Goal: Find specific fact: Find specific fact

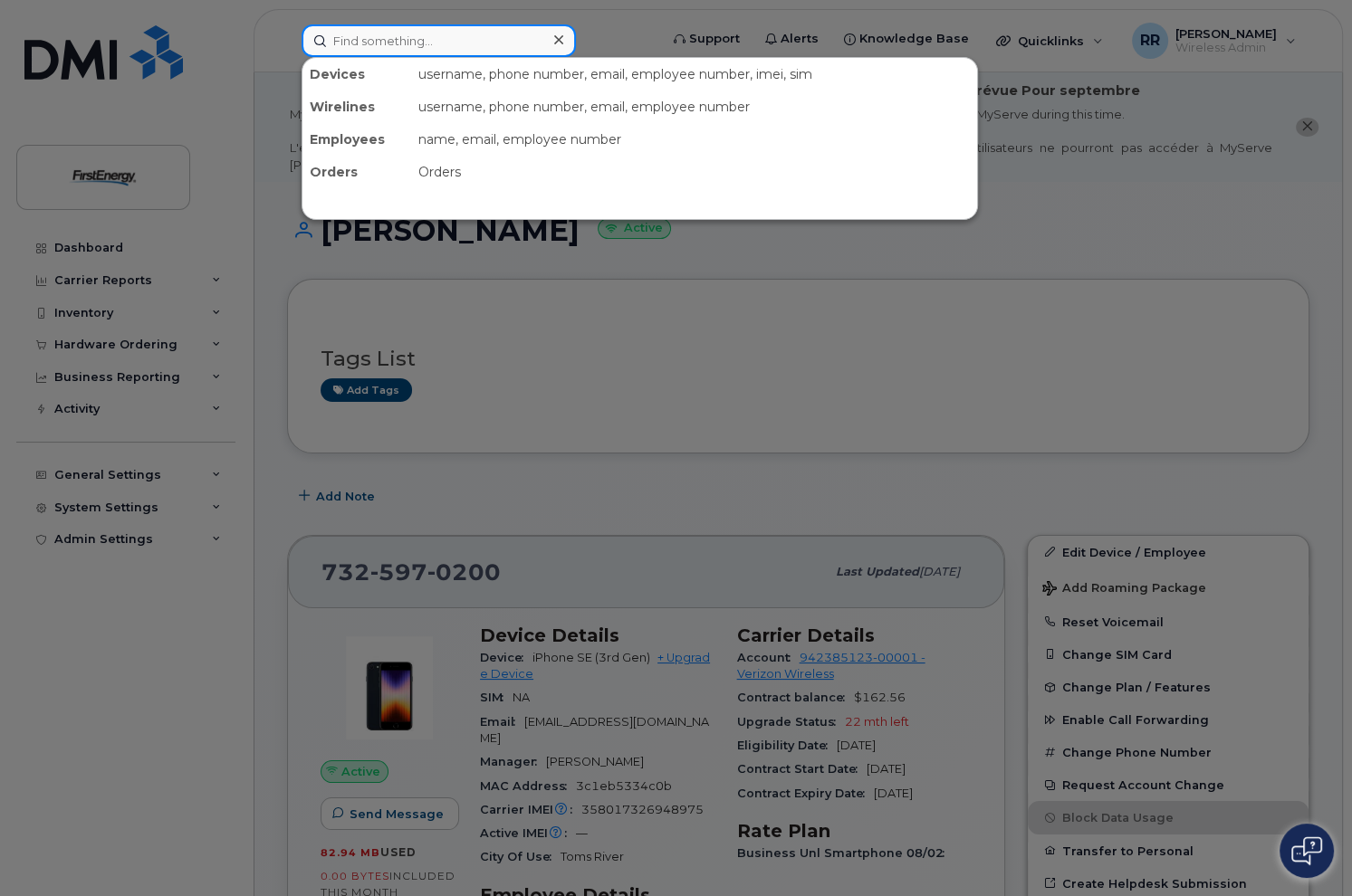
click at [452, 32] on input at bounding box center [439, 41] width 274 height 32
paste input "14040"
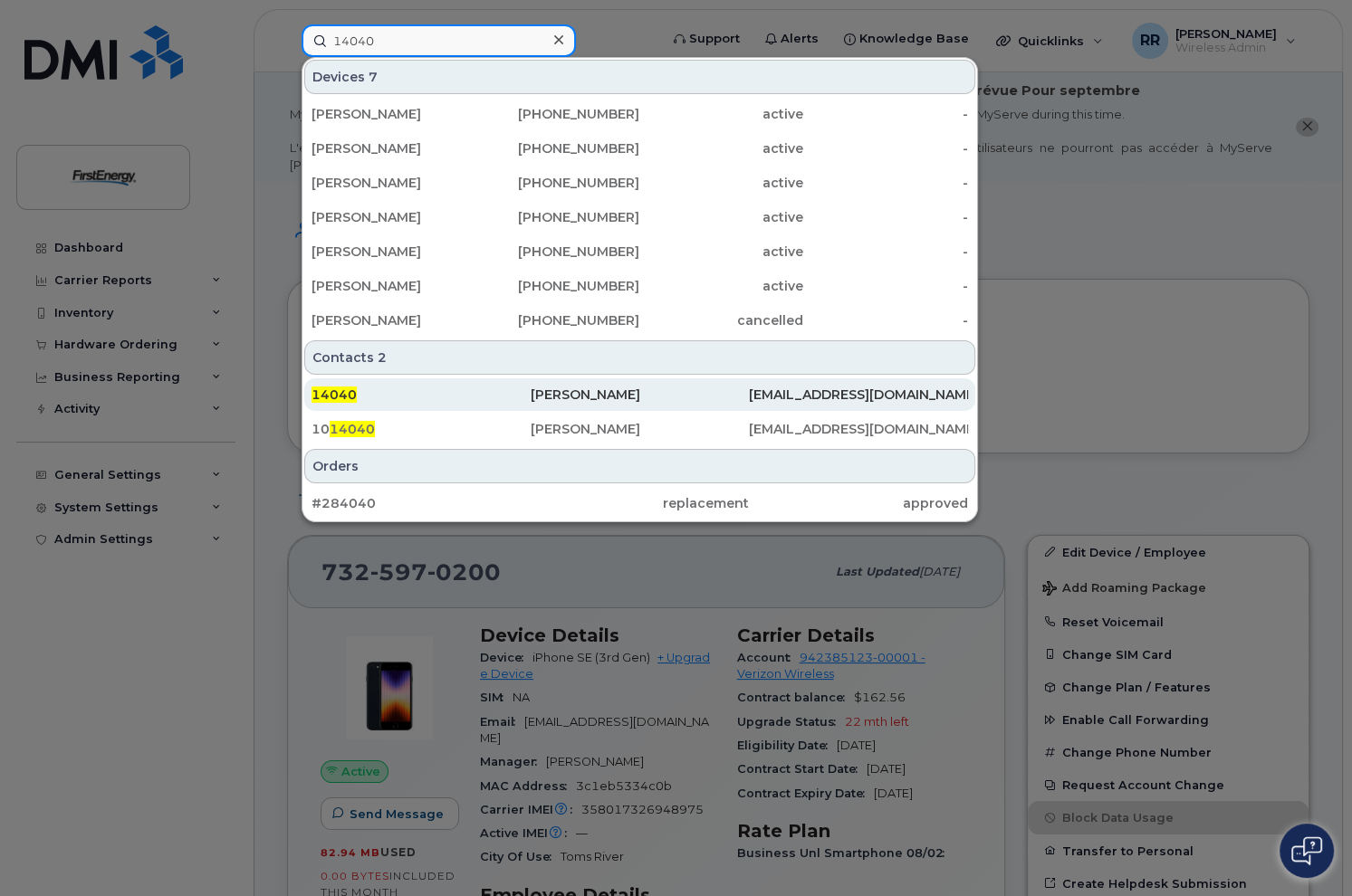
type input "14040"
click at [550, 398] on div "[PERSON_NAME]" at bounding box center [639, 395] width 219 height 18
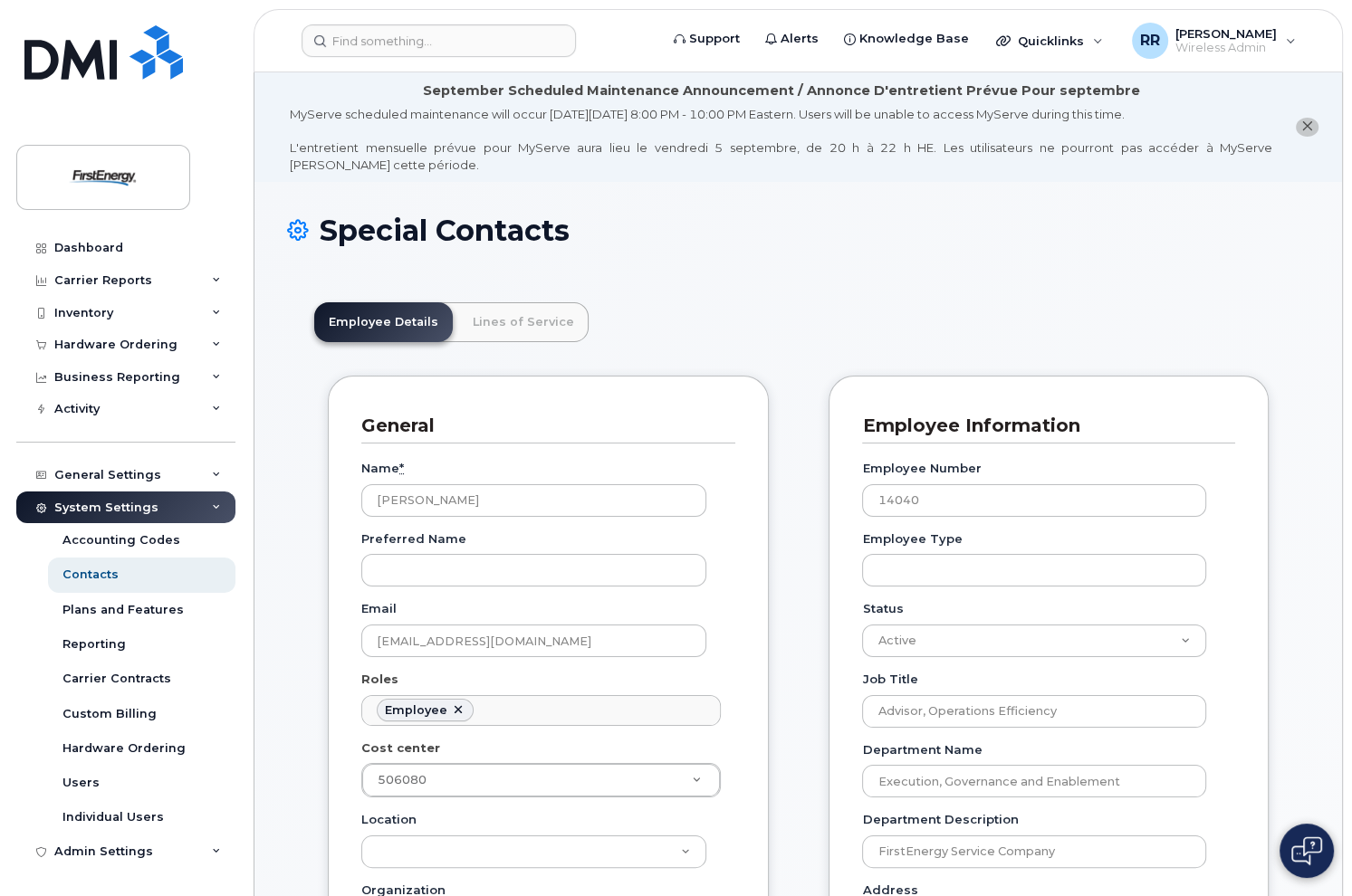
scroll to position [53, 0]
click at [496, 321] on link "Lines of Service" at bounding box center [523, 323] width 130 height 40
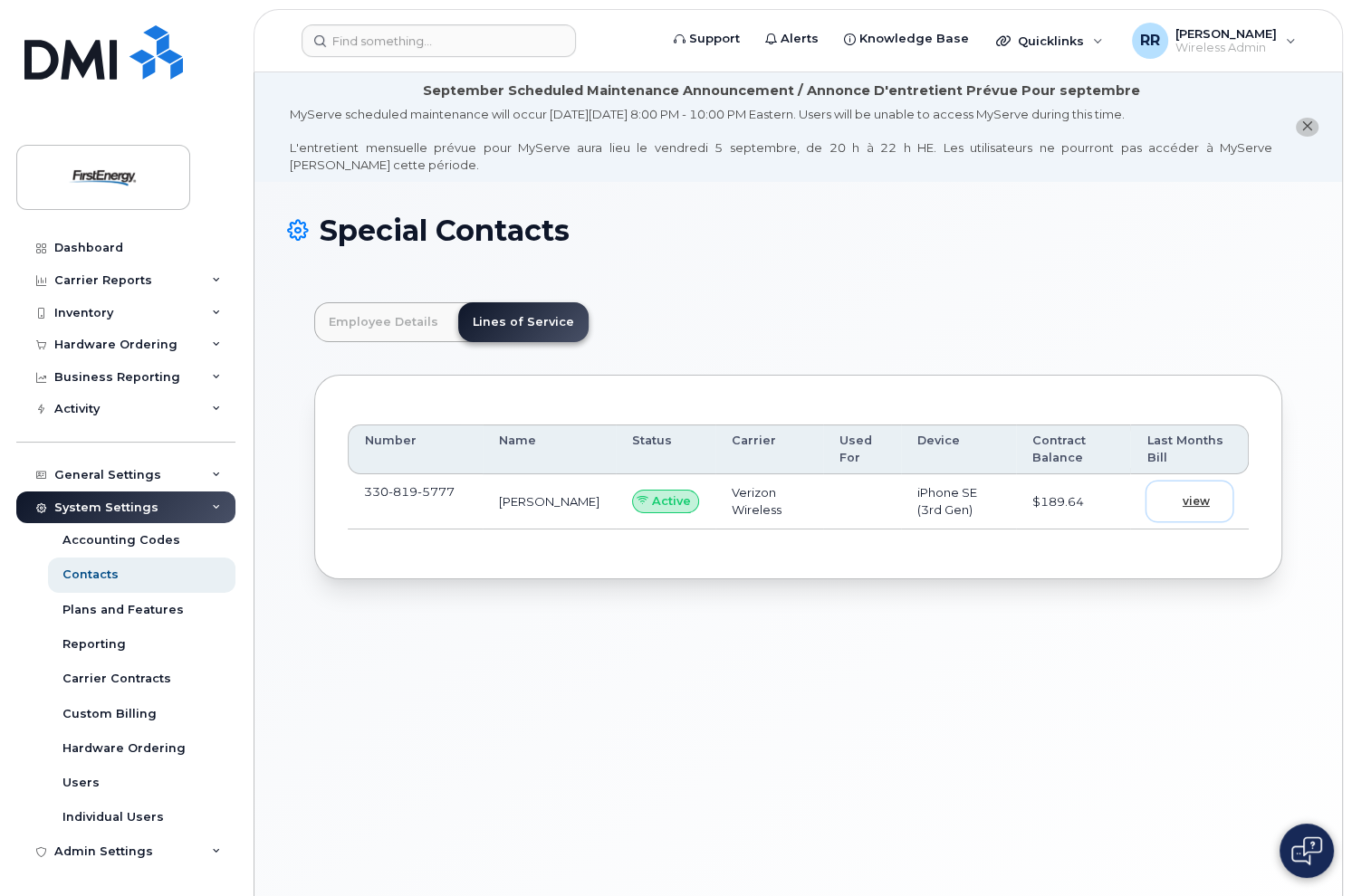
click at [1203, 499] on span "view" at bounding box center [1196, 501] width 27 height 16
drag, startPoint x: 442, startPoint y: 488, endPoint x: 349, endPoint y: 494, distance: 93.2
click at [349, 494] on td "330 819 5777" at bounding box center [415, 502] width 135 height 55
drag, startPoint x: 349, startPoint y: 494, endPoint x: 439, endPoint y: 484, distance: 90.6
click at [436, 484] on span "5777" at bounding box center [436, 491] width 37 height 14
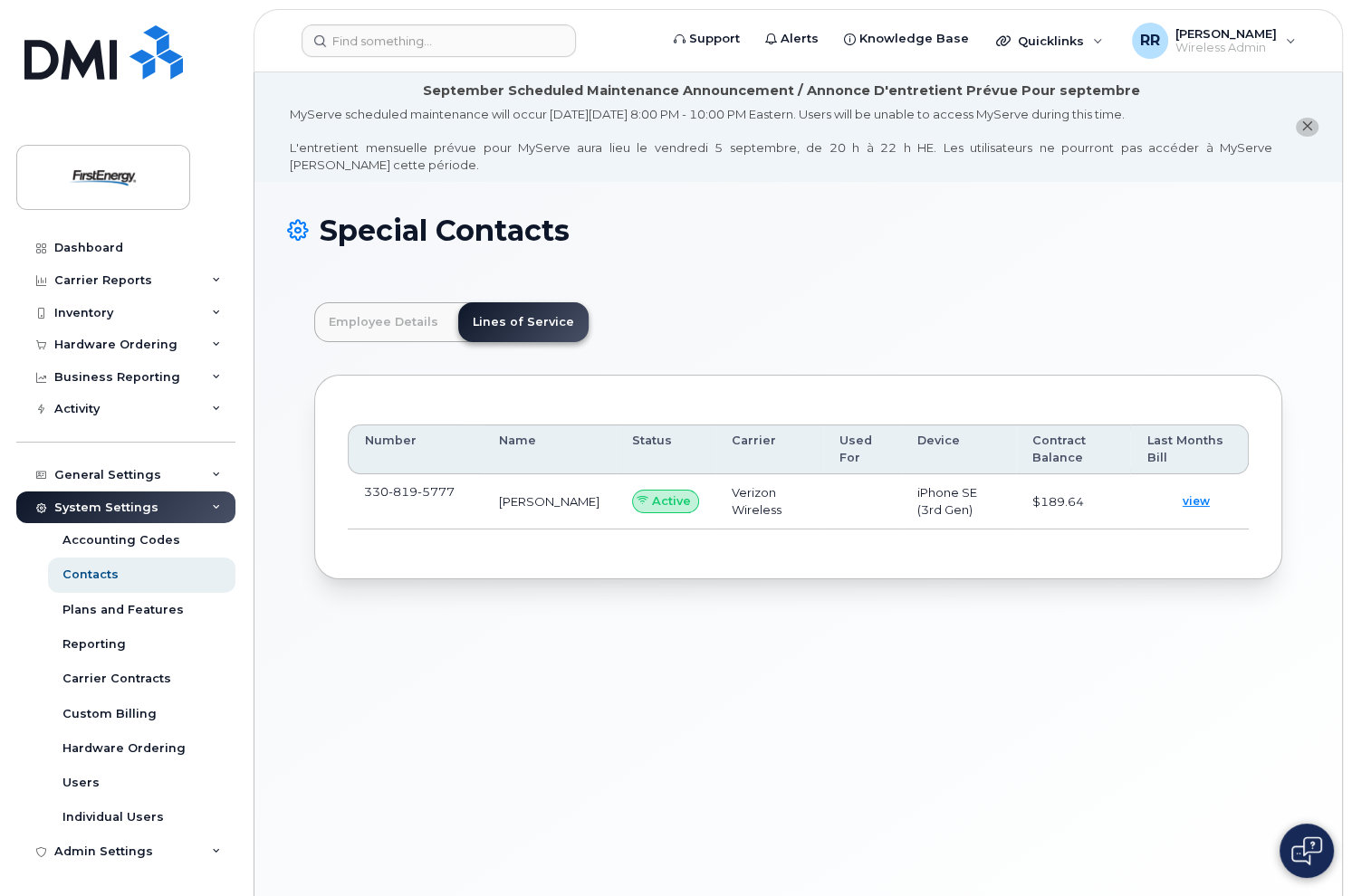
click at [467, 482] on td "330 819 5777" at bounding box center [415, 502] width 135 height 55
drag, startPoint x: 467, startPoint y: 490, endPoint x: 365, endPoint y: 493, distance: 102.0
click at [365, 493] on td "330 819 5777" at bounding box center [415, 502] width 135 height 55
copy span "330 819 5777"
click at [80, 250] on div "Dashboard" at bounding box center [89, 247] width 69 height 14
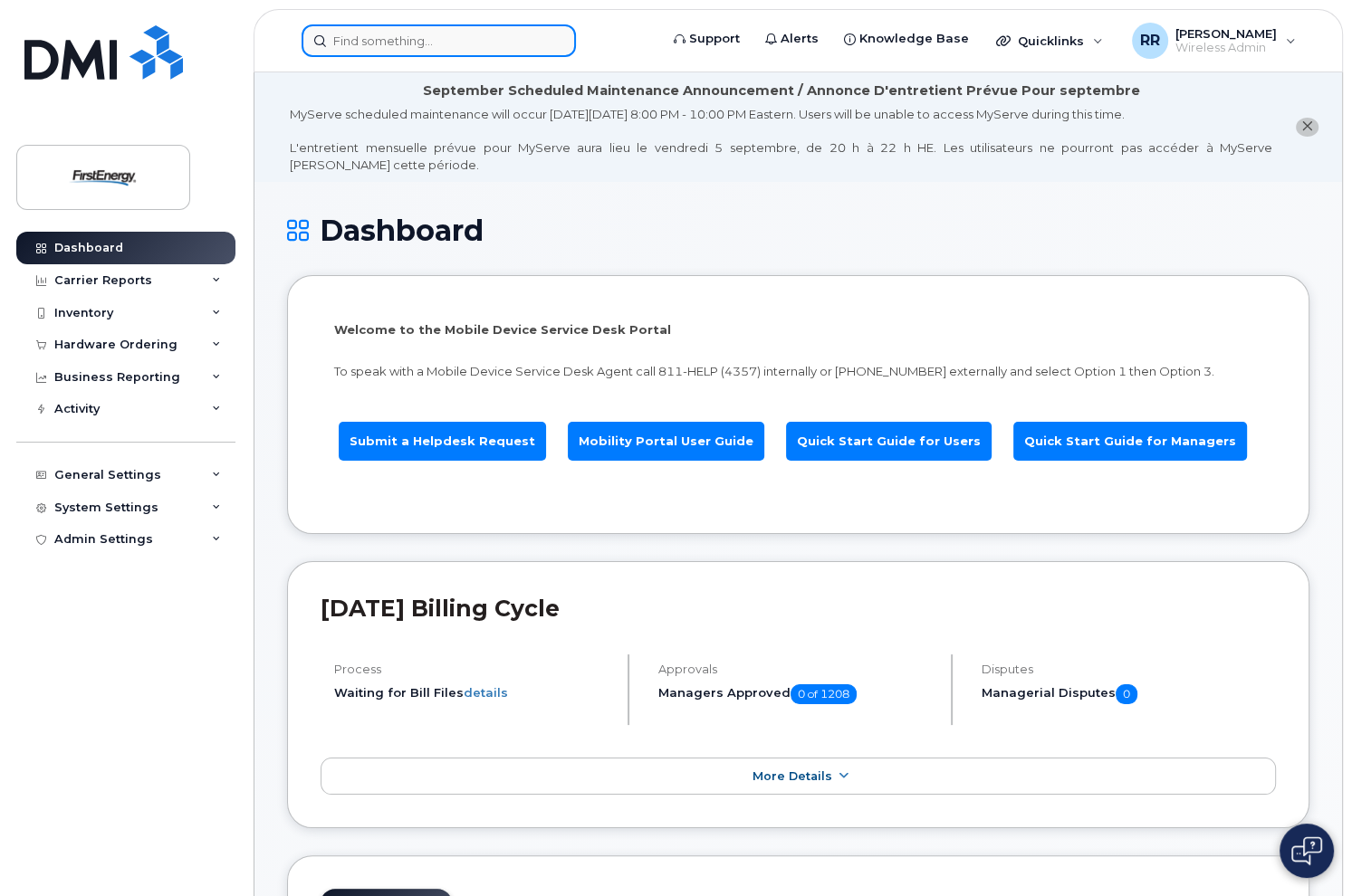
click at [435, 39] on input at bounding box center [439, 41] width 274 height 32
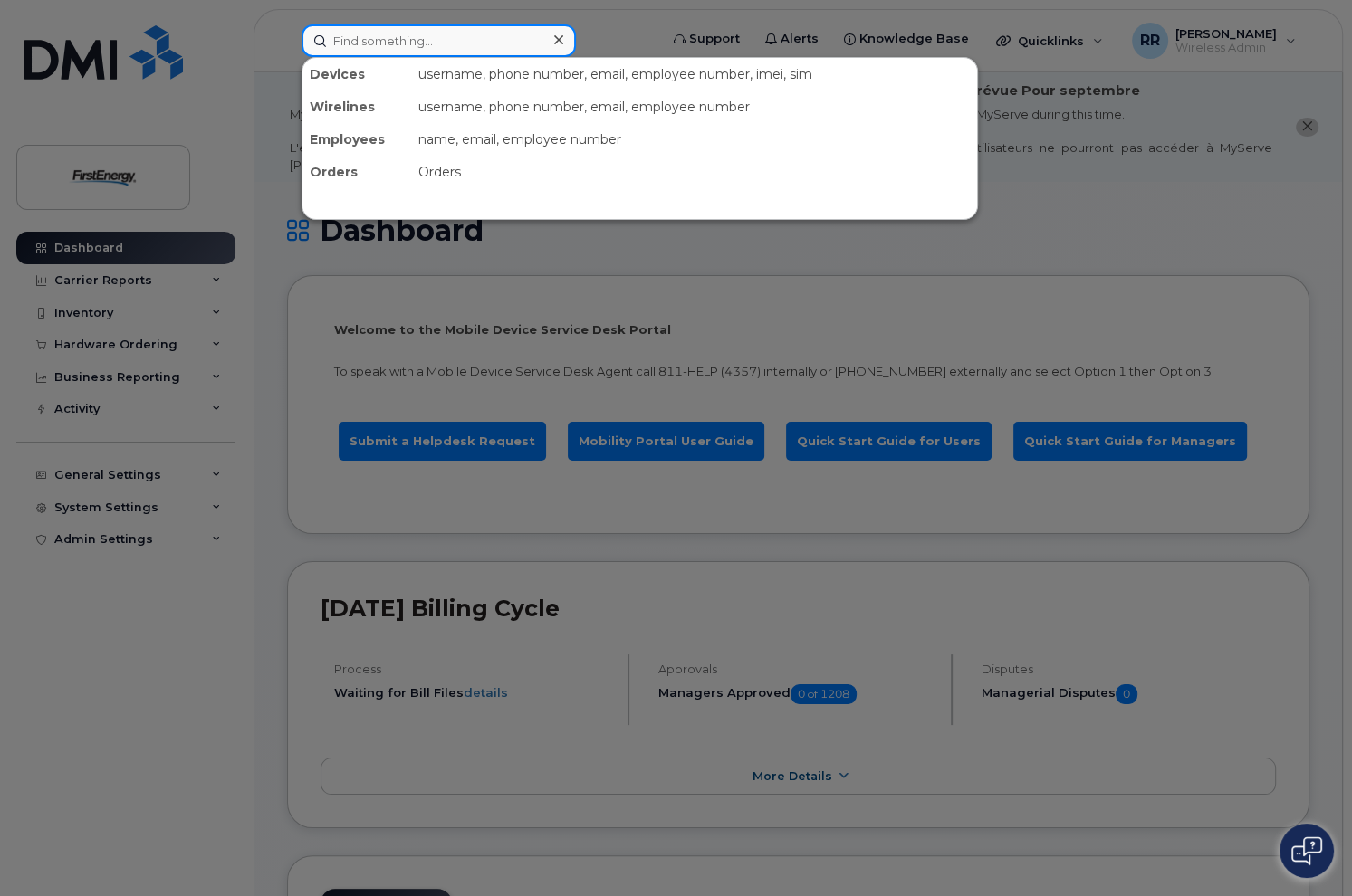
paste input "3308195777"
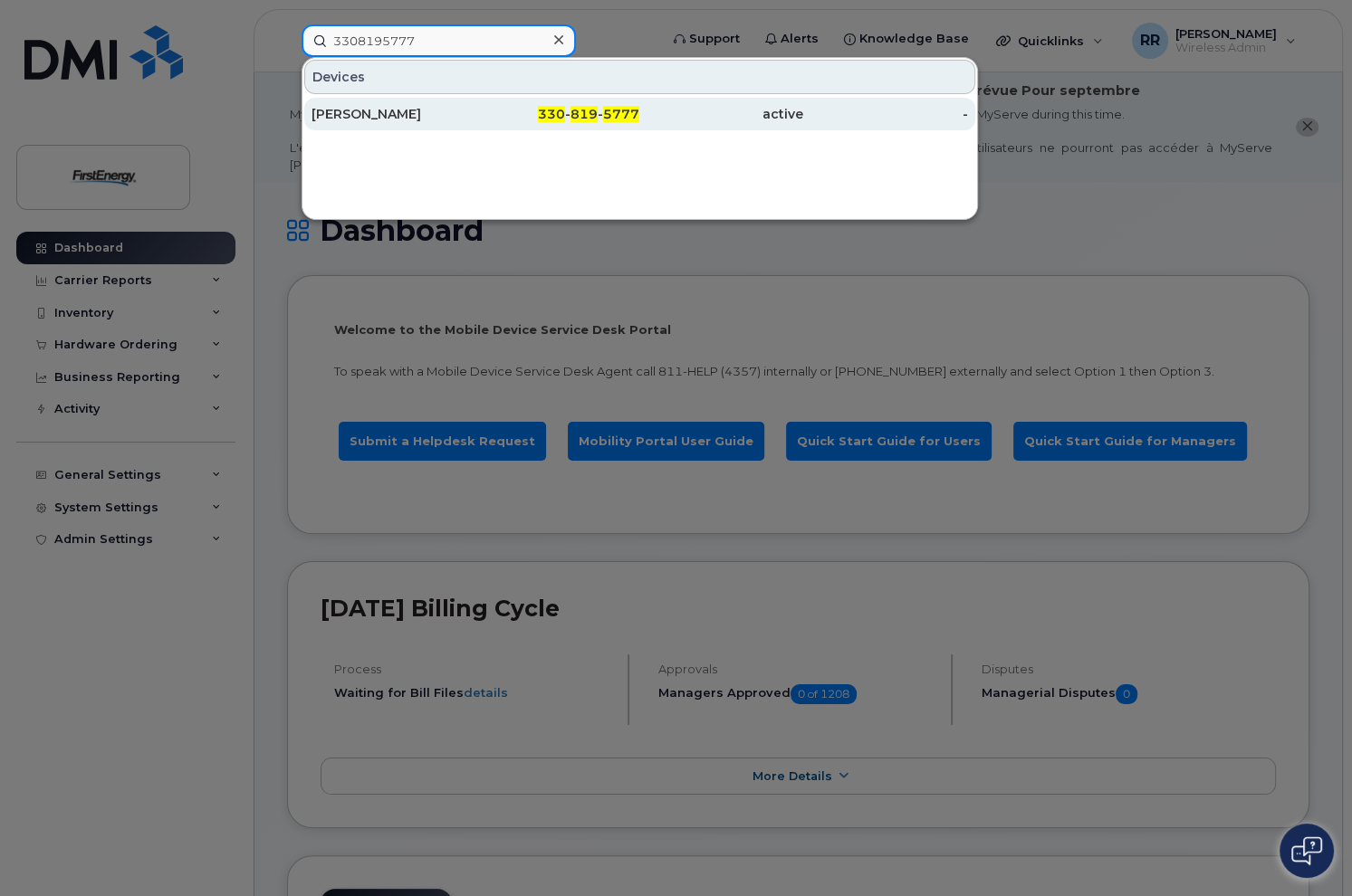
type input "3308195777"
click at [431, 108] on div "[PERSON_NAME]" at bounding box center [394, 114] width 164 height 18
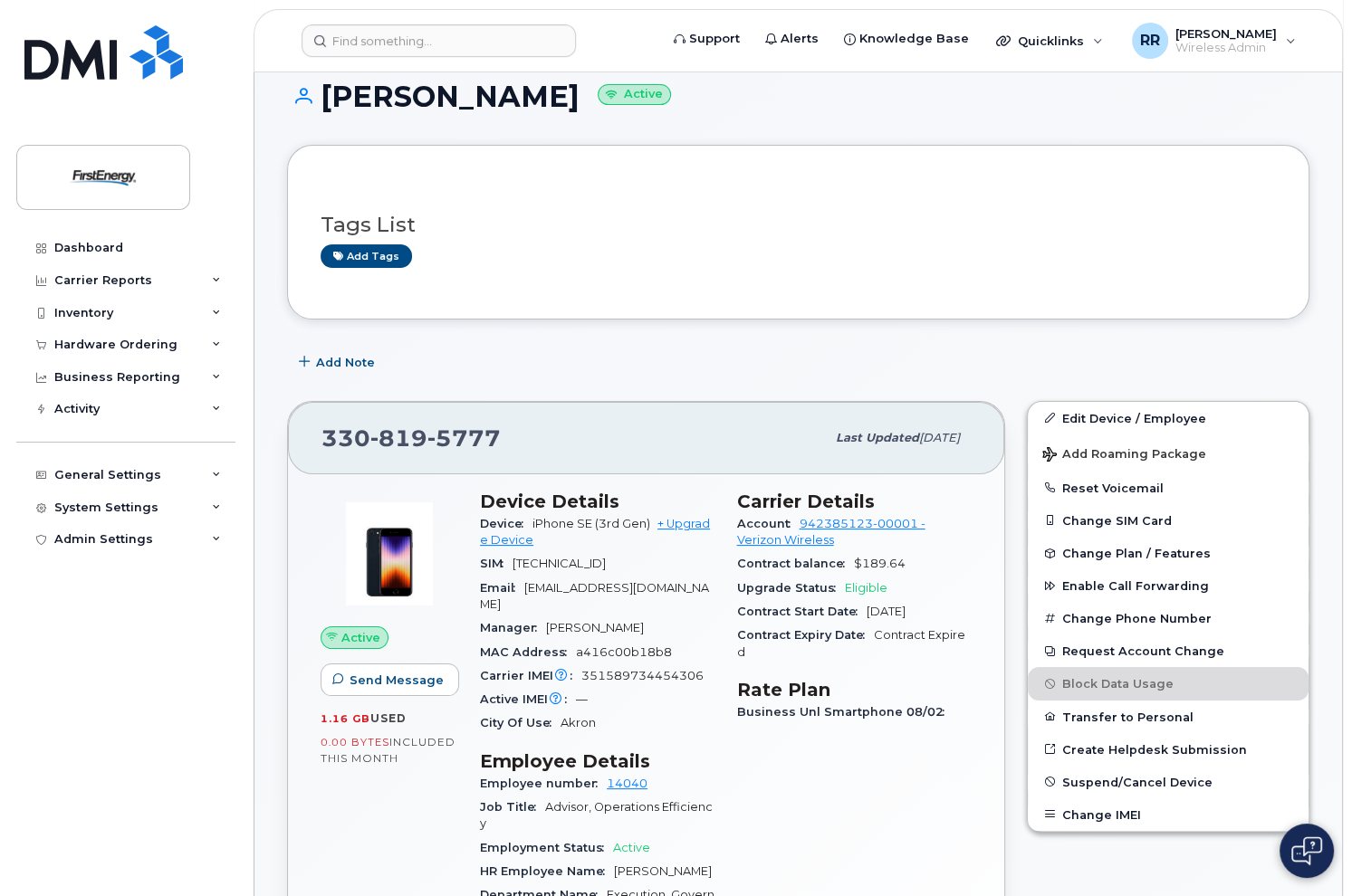
scroll to position [181, 0]
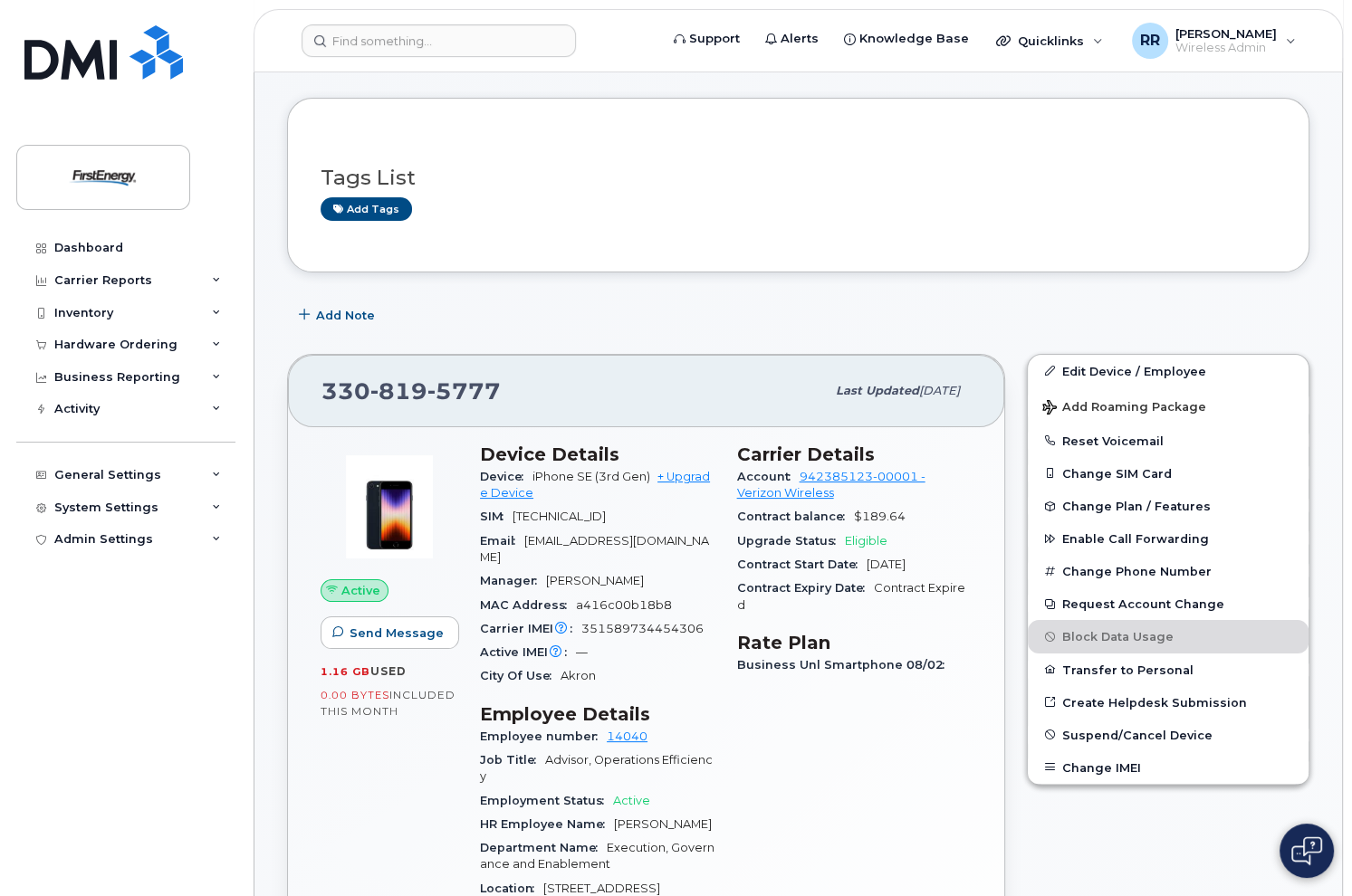
click at [660, 622] on span "351589734454306" at bounding box center [642, 629] width 122 height 13
click at [656, 622] on span "351589734454306" at bounding box center [642, 629] width 122 height 13
copy span "351589734454306"
